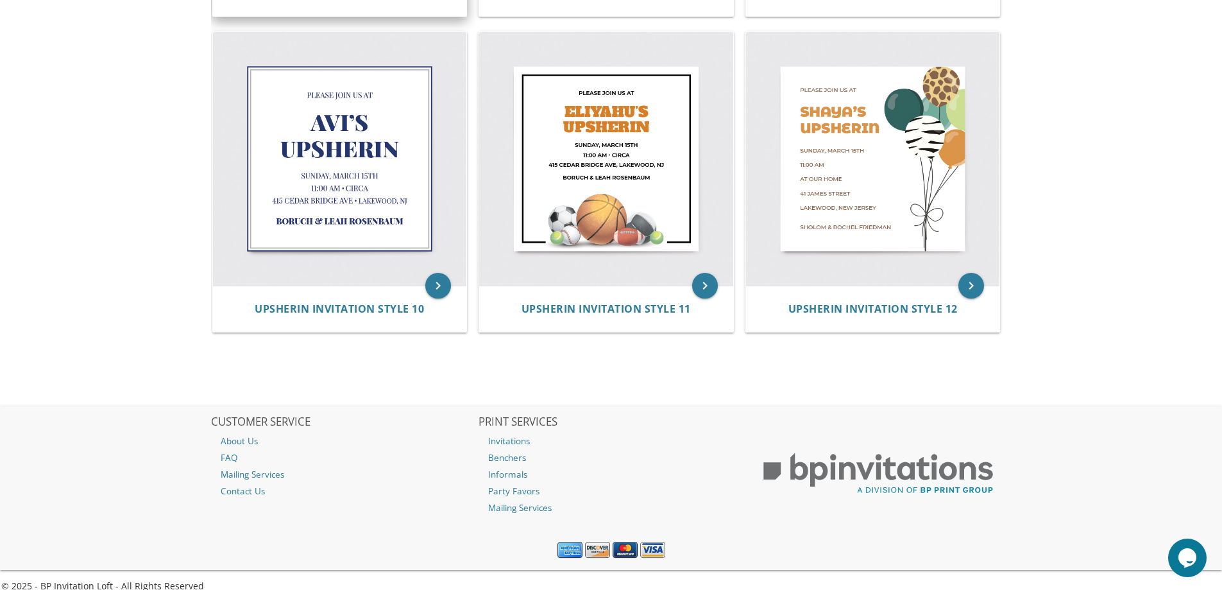
scroll to position [1210, 0]
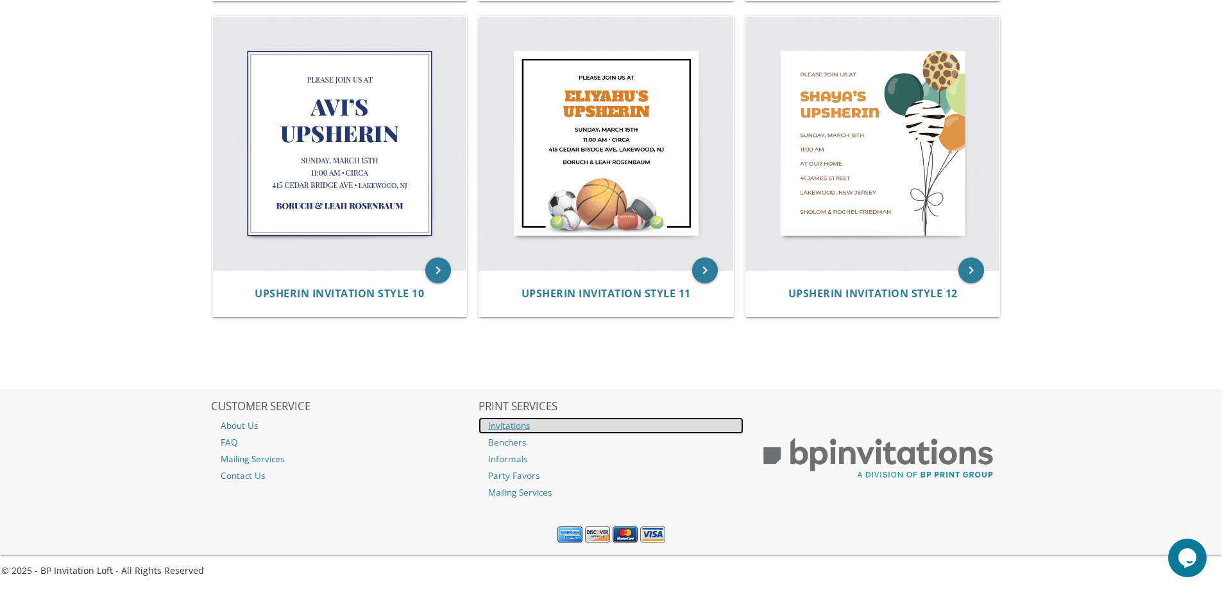
click at [523, 424] on link "Invitations" at bounding box center [612, 425] width 266 height 17
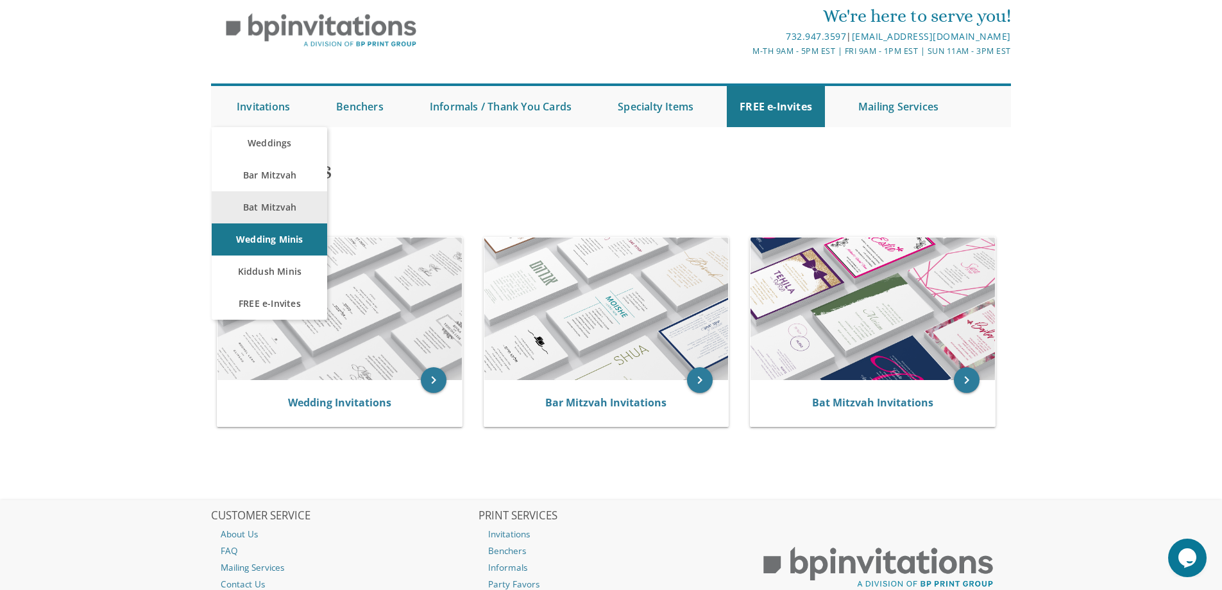
scroll to position [128, 0]
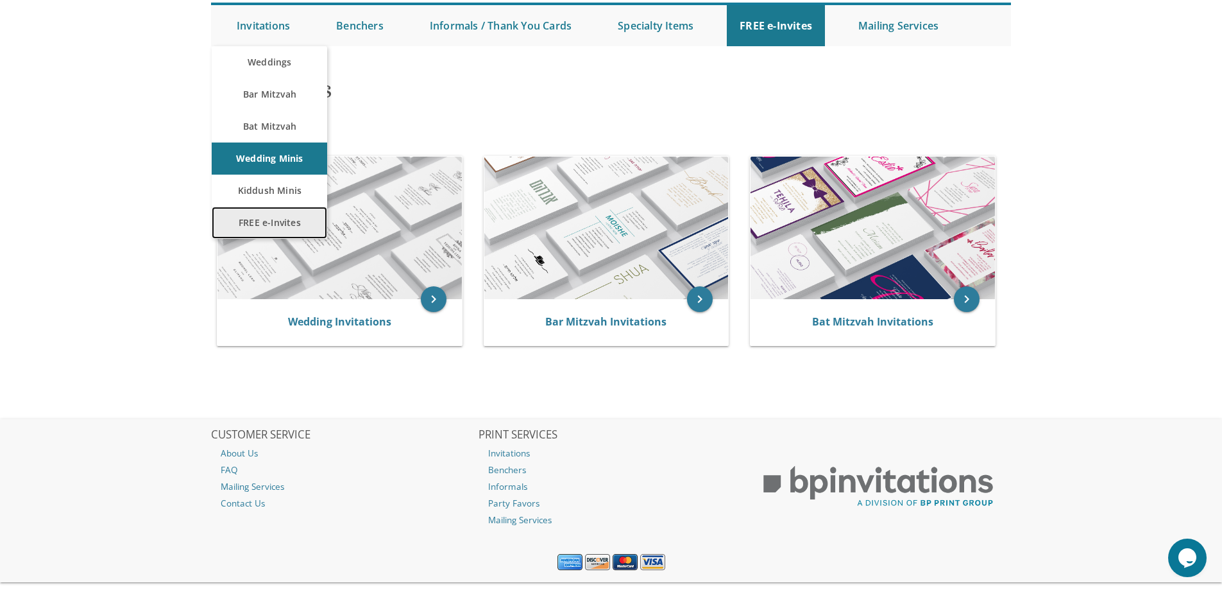
click at [282, 221] on link "FREE e-Invites" at bounding box center [270, 223] width 116 height 32
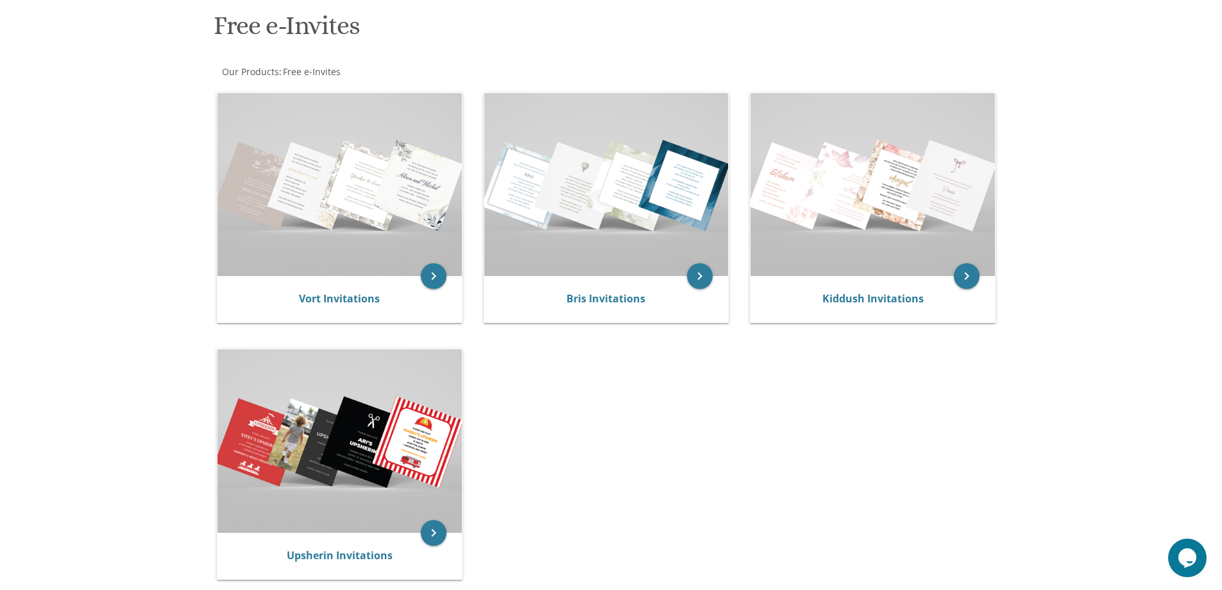
scroll to position [193, 0]
click at [429, 529] on icon "keyboard_arrow_right" at bounding box center [434, 532] width 26 height 26
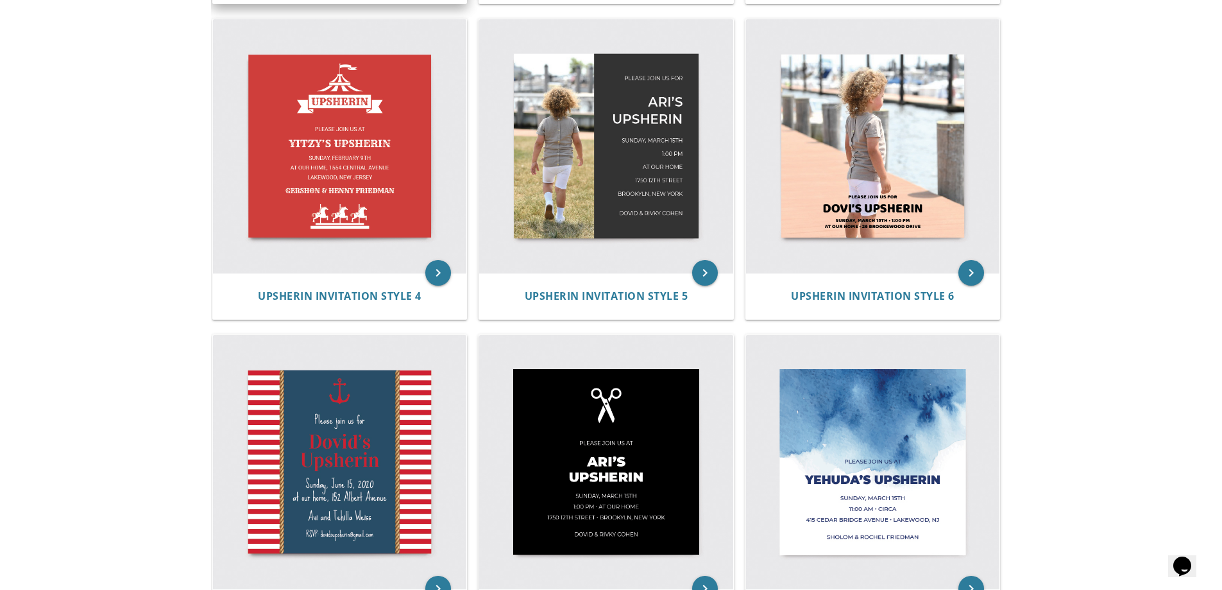
scroll to position [568, 0]
